Goal: Transaction & Acquisition: Purchase product/service

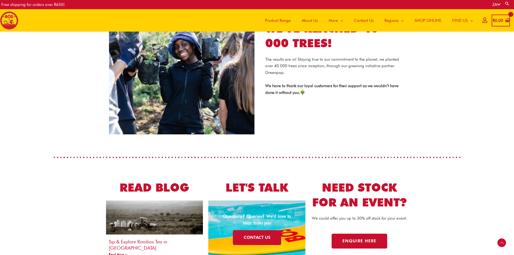
scroll to position [780, 0]
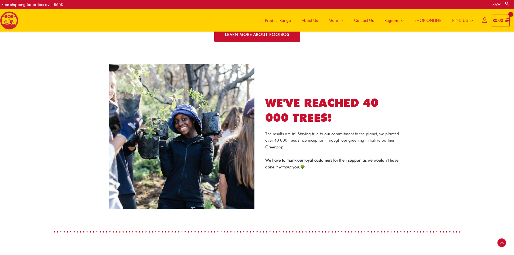
click at [271, 17] on span "Product Range" at bounding box center [278, 20] width 26 height 16
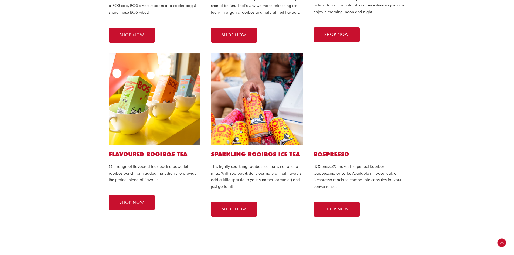
scroll to position [243, 0]
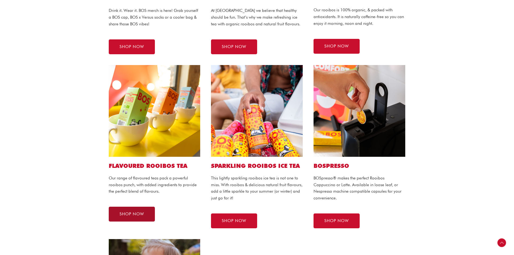
drag, startPoint x: 129, startPoint y: 208, endPoint x: 132, endPoint y: 209, distance: 3.1
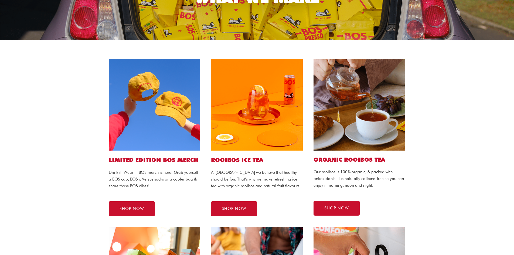
scroll to position [83, 0]
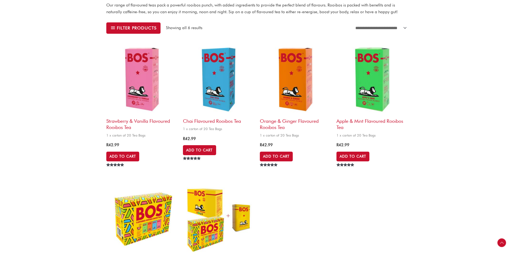
scroll to position [81, 0]
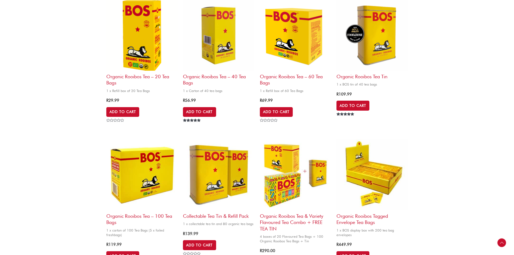
scroll to position [135, 0]
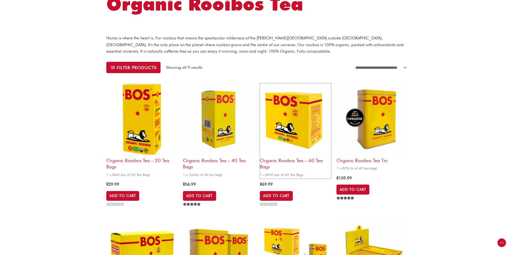
drag, startPoint x: 289, startPoint y: 115, endPoint x: 338, endPoint y: 94, distance: 53.3
click at [289, 115] on img at bounding box center [295, 118] width 71 height 71
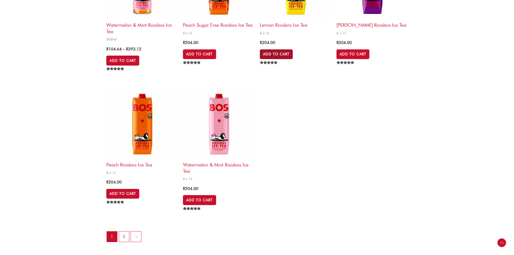
scroll to position [1160, 0]
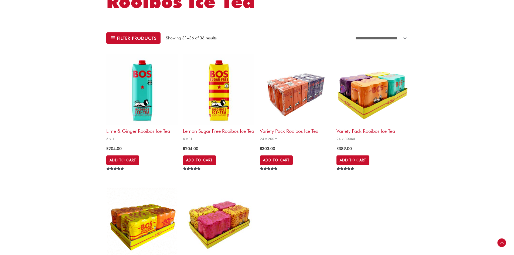
scroll to position [162, 0]
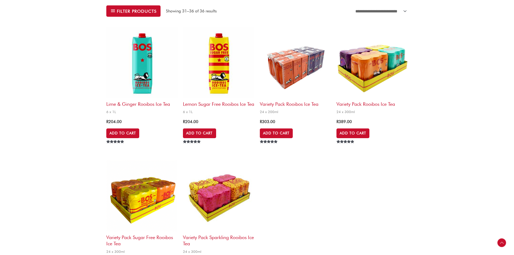
click at [361, 74] on img at bounding box center [371, 62] width 71 height 71
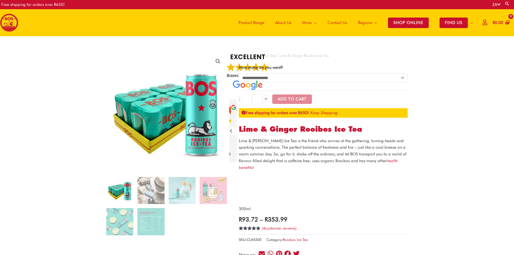
click at [305, 79] on select "**********" at bounding box center [323, 77] width 169 height 9
select select "**********"
click at [239, 73] on select "**********" at bounding box center [323, 77] width 169 height 9
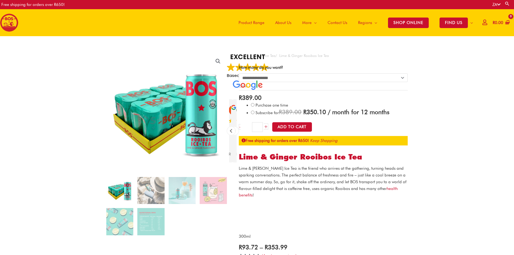
click at [207, 194] on img at bounding box center [213, 190] width 27 height 27
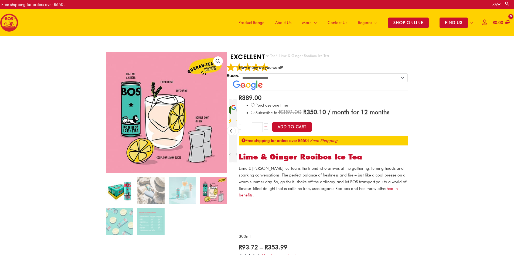
click at [112, 189] on img at bounding box center [119, 190] width 27 height 27
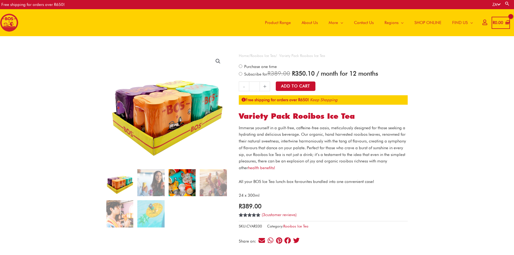
click at [172, 176] on img at bounding box center [182, 182] width 27 height 27
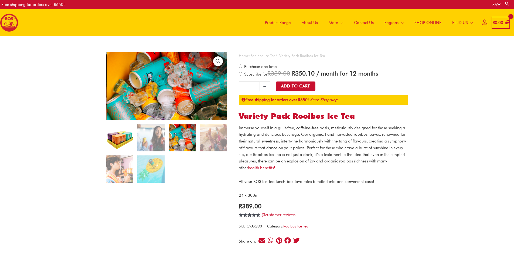
click at [121, 137] on img at bounding box center [119, 137] width 27 height 27
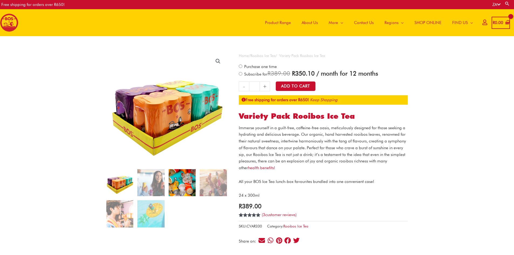
click at [182, 180] on img at bounding box center [182, 182] width 27 height 27
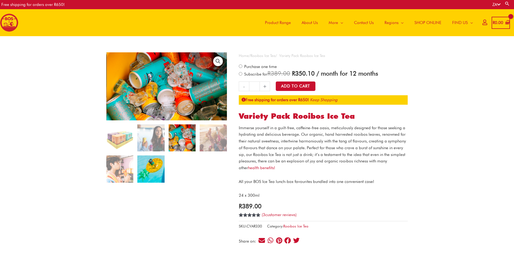
click at [147, 179] on img at bounding box center [150, 168] width 27 height 27
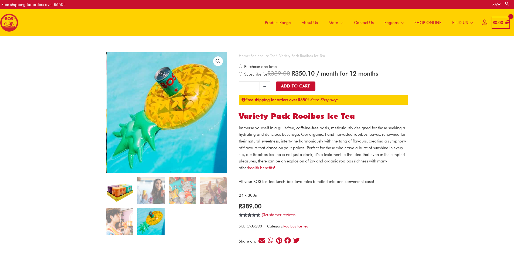
click at [126, 183] on img at bounding box center [119, 190] width 27 height 27
